Goal: Task Accomplishment & Management: Manage account settings

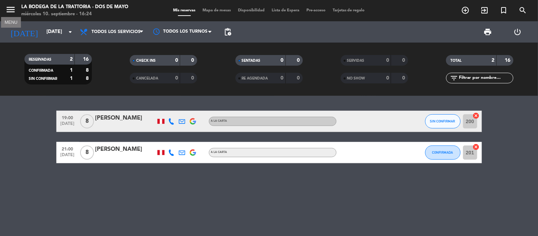
click at [9, 9] on icon "menu" at bounding box center [10, 9] width 11 height 11
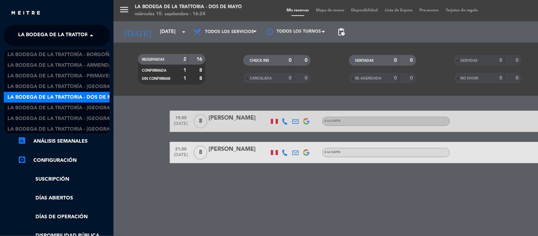
click at [80, 36] on span "La Bodega de la Trattoria - Dos de Mayo" at bounding box center [75, 35] width 115 height 15
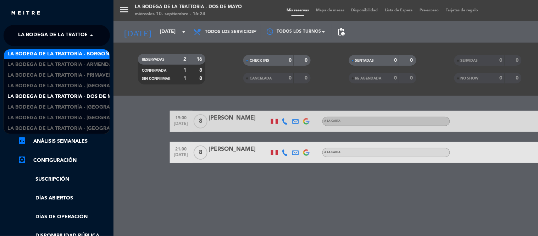
click at [86, 54] on span "La Bodega de la Trattoría - Borgoño" at bounding box center [60, 54] width 106 height 8
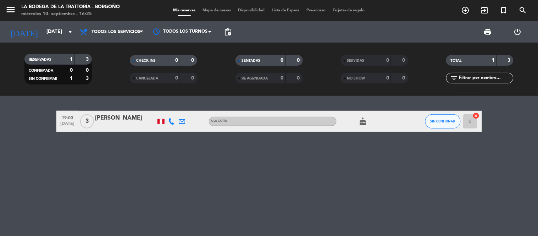
click at [111, 119] on div "[PERSON_NAME]" at bounding box center [125, 117] width 60 height 9
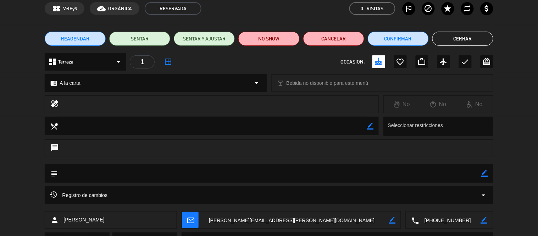
scroll to position [68, 0]
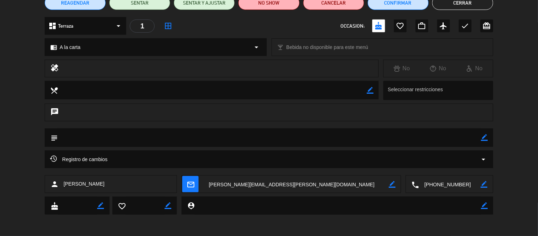
click at [445, 181] on textarea at bounding box center [450, 184] width 62 height 18
click at [231, 188] on textarea at bounding box center [295, 184] width 185 height 18
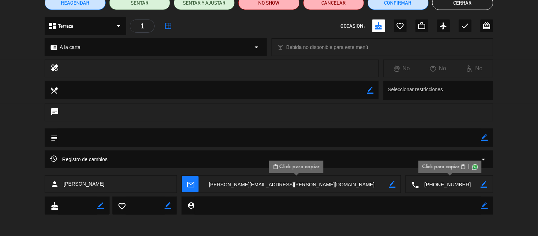
drag, startPoint x: 112, startPoint y: 178, endPoint x: 62, endPoint y: 185, distance: 49.7
click at [62, 185] on div "person [PERSON_NAME]" at bounding box center [111, 184] width 132 height 18
copy span "[PERSON_NAME]"
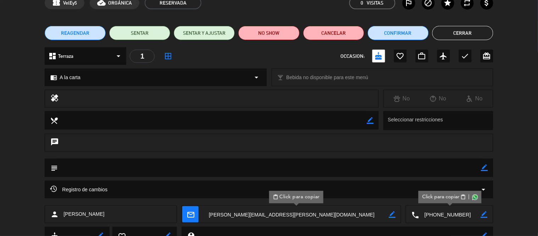
scroll to position [0, 0]
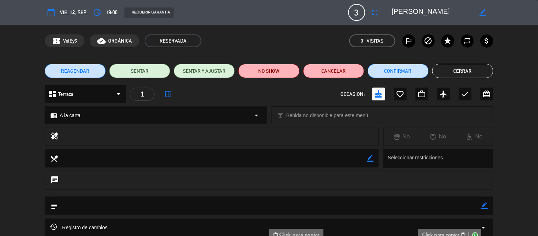
click at [441, 72] on button "Cerrar" at bounding box center [462, 71] width 61 height 14
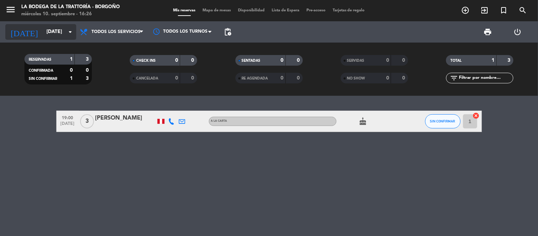
click at [43, 31] on input "[DATE]" at bounding box center [76, 32] width 67 height 13
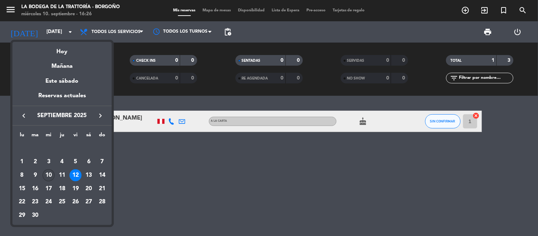
click at [48, 173] on div "10" at bounding box center [49, 175] width 12 height 12
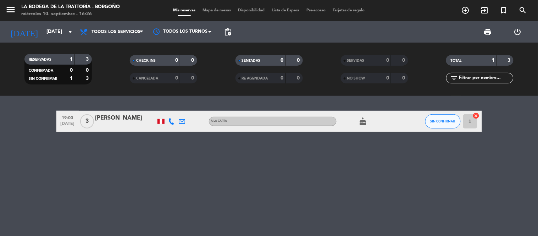
type input "[DATE]"
click at [9, 9] on icon "menu" at bounding box center [10, 9] width 11 height 11
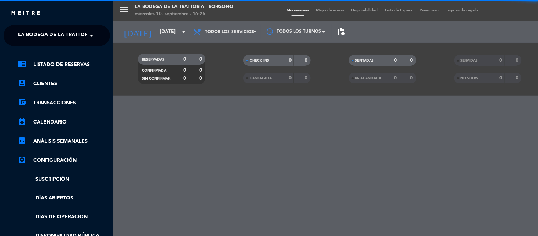
click at [90, 46] on div "chrome_reader_mode Listado de Reservas account_box Clientes account_balance_wal…" at bounding box center [56, 181] width 117 height 271
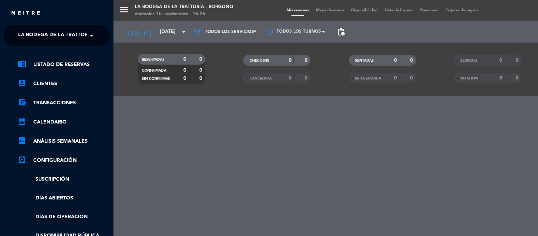
click at [90, 39] on span at bounding box center [93, 35] width 12 height 15
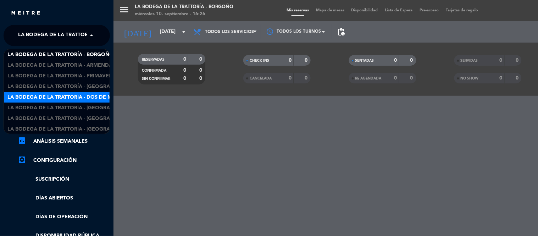
click at [100, 96] on span "La Bodega de la Trattoria - Dos de Mayo" at bounding box center [64, 97] width 115 height 8
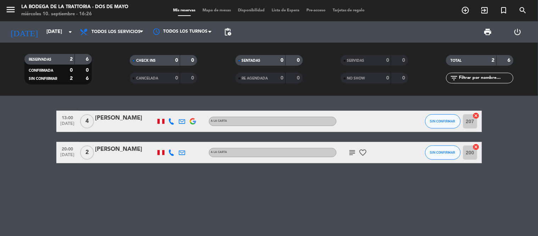
click at [106, 150] on div "[PERSON_NAME]" at bounding box center [125, 149] width 60 height 9
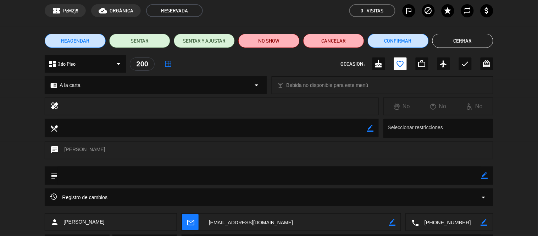
scroll to position [68, 0]
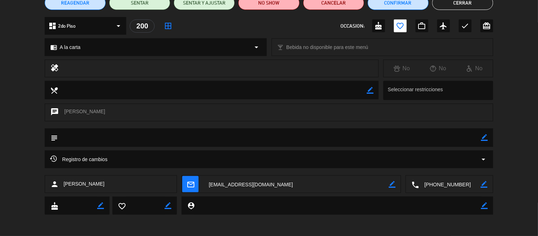
click at [439, 186] on textarea at bounding box center [450, 184] width 62 height 18
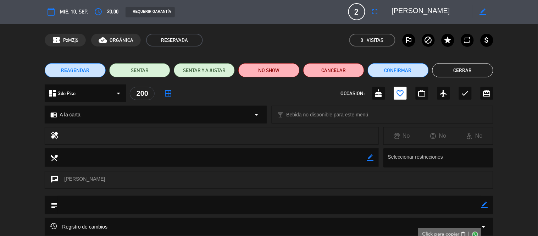
scroll to position [0, 0]
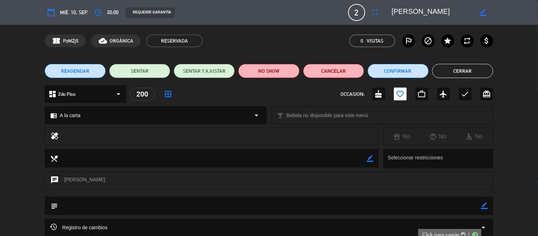
click at [442, 77] on button "Cerrar" at bounding box center [462, 71] width 61 height 14
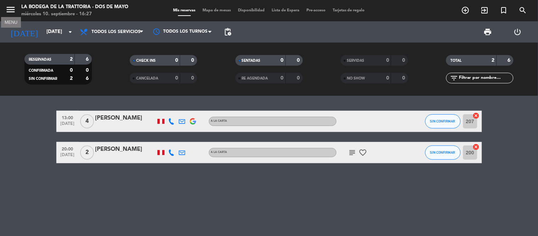
click at [15, 12] on icon "menu" at bounding box center [10, 9] width 11 height 11
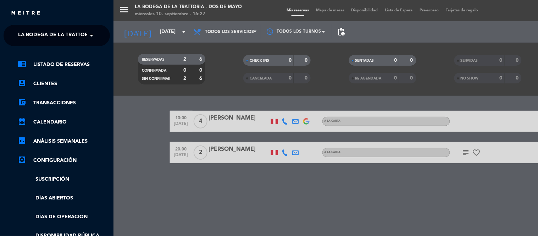
click at [68, 34] on span "La Bodega de la Trattoria - Dos de Mayo" at bounding box center [75, 35] width 115 height 15
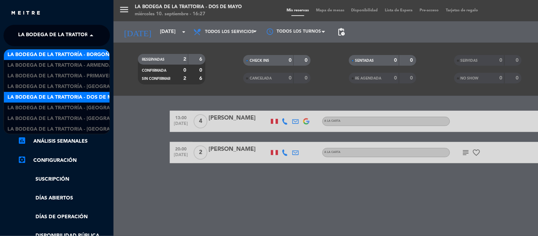
scroll to position [1, 0]
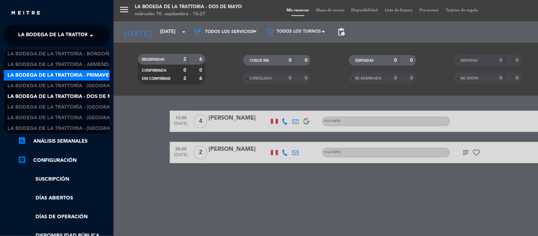
click at [84, 74] on span "La Bodega de la Trattoria - Primavera" at bounding box center [61, 75] width 108 height 8
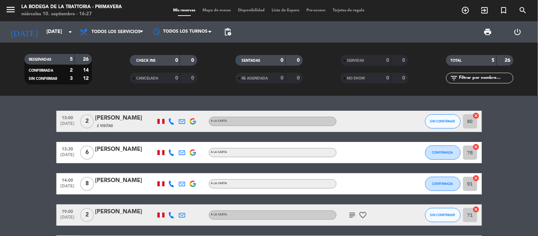
click at [104, 210] on div "[PERSON_NAME]" at bounding box center [125, 211] width 60 height 9
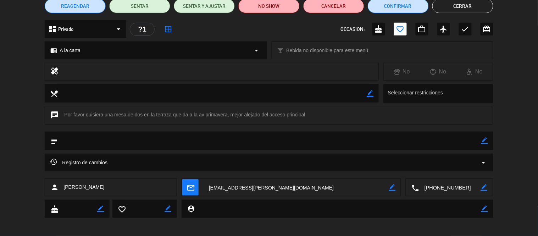
scroll to position [68, 0]
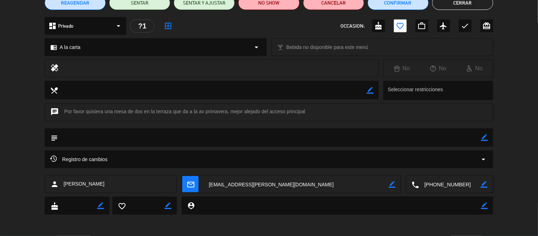
click at [442, 186] on textarea at bounding box center [450, 184] width 62 height 18
drag, startPoint x: 105, startPoint y: 187, endPoint x: 60, endPoint y: 182, distance: 44.9
click at [60, 182] on div "person [PERSON_NAME]" at bounding box center [111, 184] width 132 height 18
copy div "[PERSON_NAME]"
click at [89, 183] on div "person [PERSON_NAME]" at bounding box center [111, 184] width 132 height 18
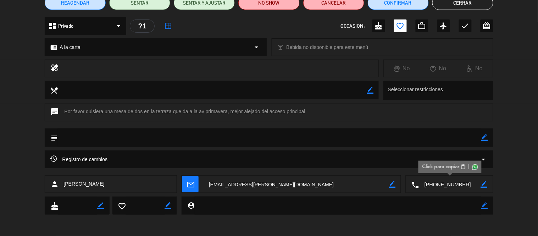
drag, startPoint x: 220, startPoint y: 191, endPoint x: 224, endPoint y: 188, distance: 4.8
click at [221, 191] on textarea at bounding box center [295, 184] width 185 height 18
drag, startPoint x: 109, startPoint y: 189, endPoint x: 64, endPoint y: 188, distance: 44.7
click at [65, 189] on div "person [PERSON_NAME]" at bounding box center [111, 184] width 132 height 18
copy span "[PERSON_NAME]"
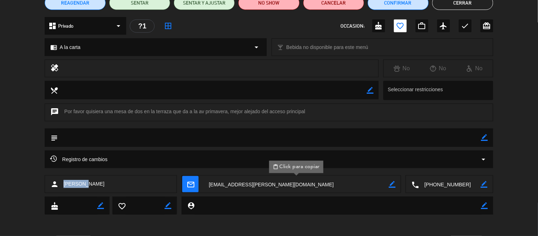
scroll to position [0, 0]
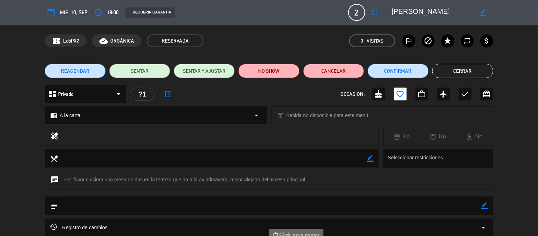
click at [460, 70] on button "Cerrar" at bounding box center [462, 71] width 61 height 14
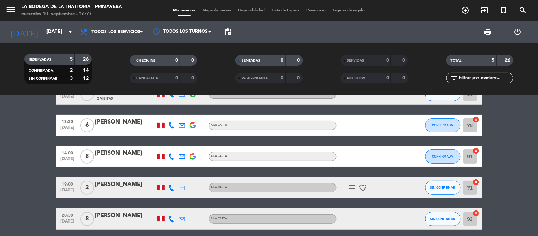
scroll to position [39, 0]
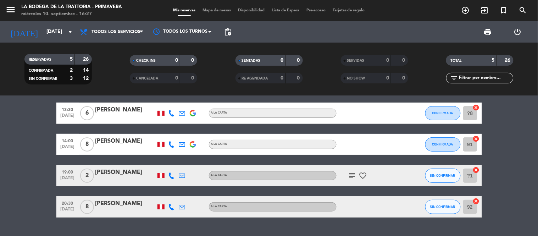
click at [111, 176] on div "[PERSON_NAME]" at bounding box center [125, 172] width 60 height 9
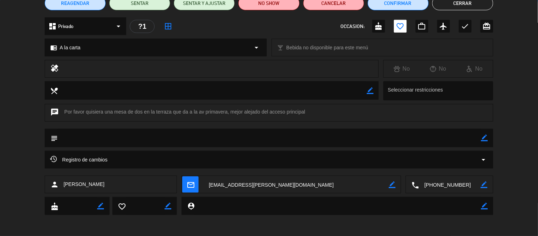
scroll to position [68, 0]
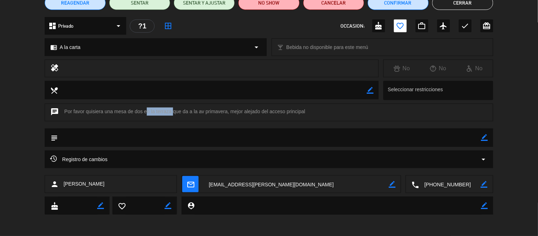
drag, startPoint x: 144, startPoint y: 112, endPoint x: 171, endPoint y: 111, distance: 27.0
click at [171, 111] on div "chat Por favor quisiera una mesa de dos en la terraza que da a la av primavera,…" at bounding box center [269, 113] width 448 height 18
copy div "en la terraza"
drag, startPoint x: 230, startPoint y: 110, endPoint x: 304, endPoint y: 111, distance: 74.1
click at [304, 111] on div "chat Por favor quisiera una mesa de dos en la terraza que da a la av primavera,…" at bounding box center [269, 113] width 448 height 18
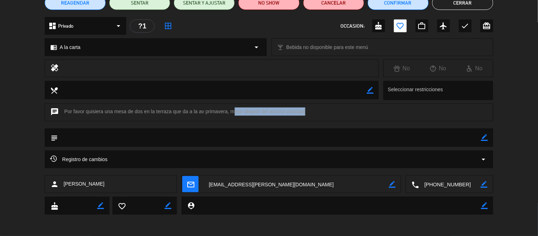
copy div "mejor alejado del acceso principa"
click at [449, 12] on div "REAGENDAR SENTAR SENTAR Y AJUSTAR NO SHOW Cancelar Confirmar Cerrar" at bounding box center [269, 3] width 538 height 28
click at [448, 6] on button "Cerrar" at bounding box center [462, 3] width 61 height 14
